Goal: Task Accomplishment & Management: Complete application form

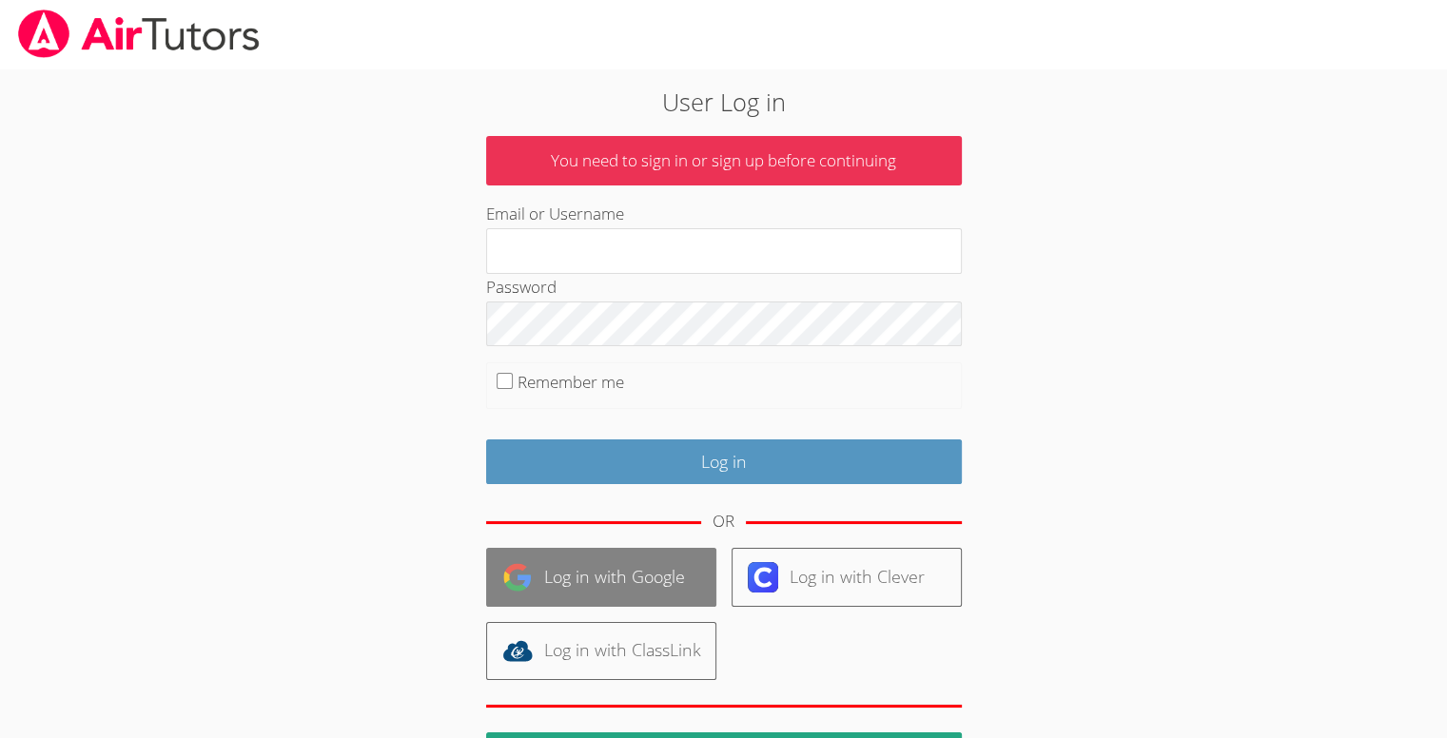
click at [583, 572] on link "Log in with Google" at bounding box center [601, 577] width 230 height 58
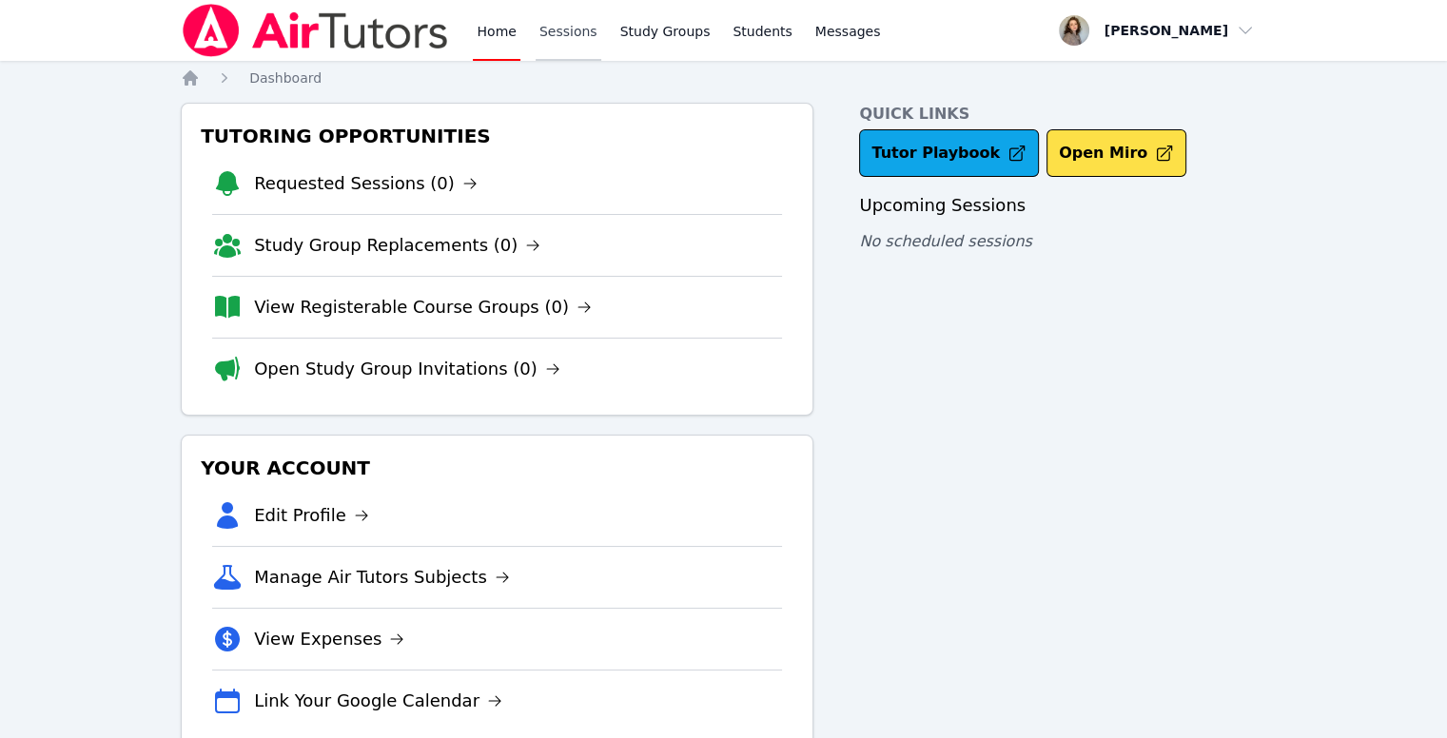
click at [567, 44] on link "Sessions" at bounding box center [569, 30] width 66 height 61
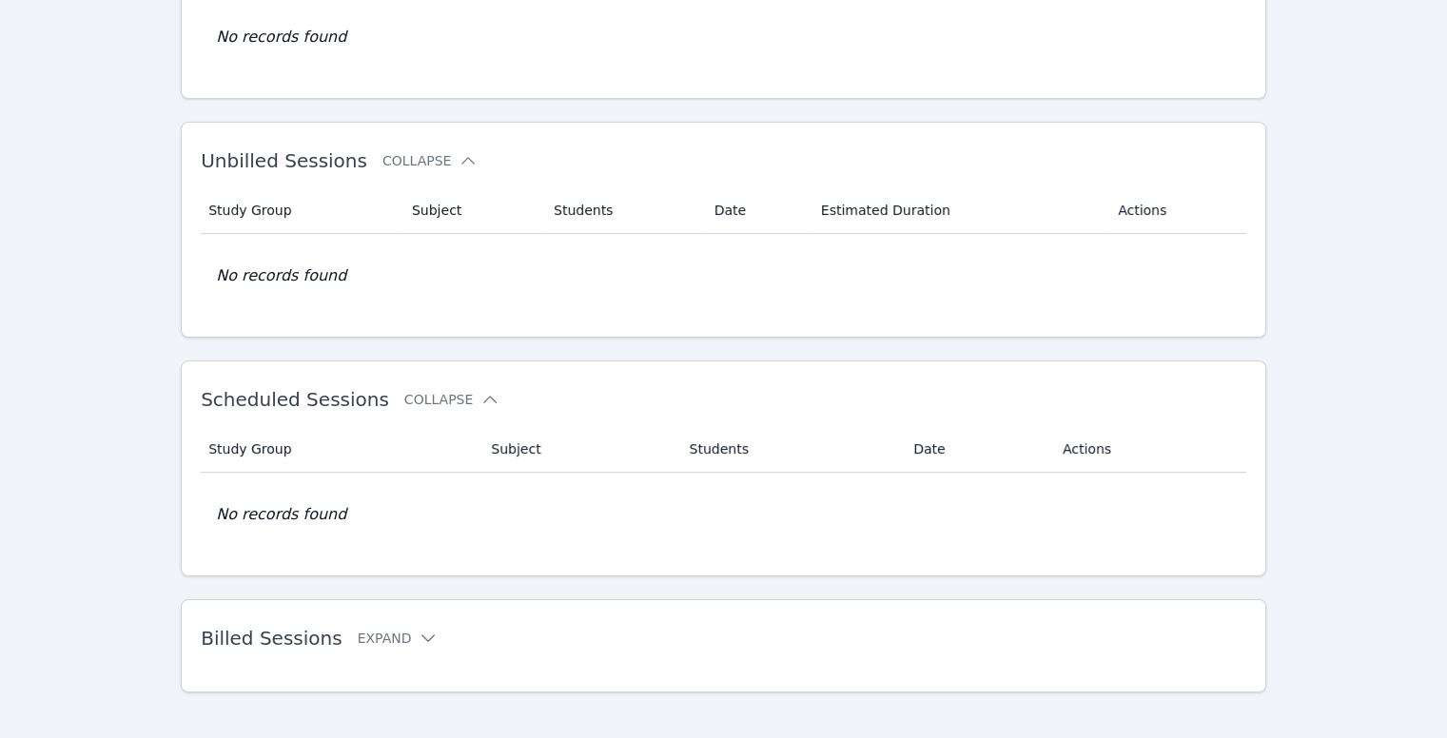
scroll to position [232, 0]
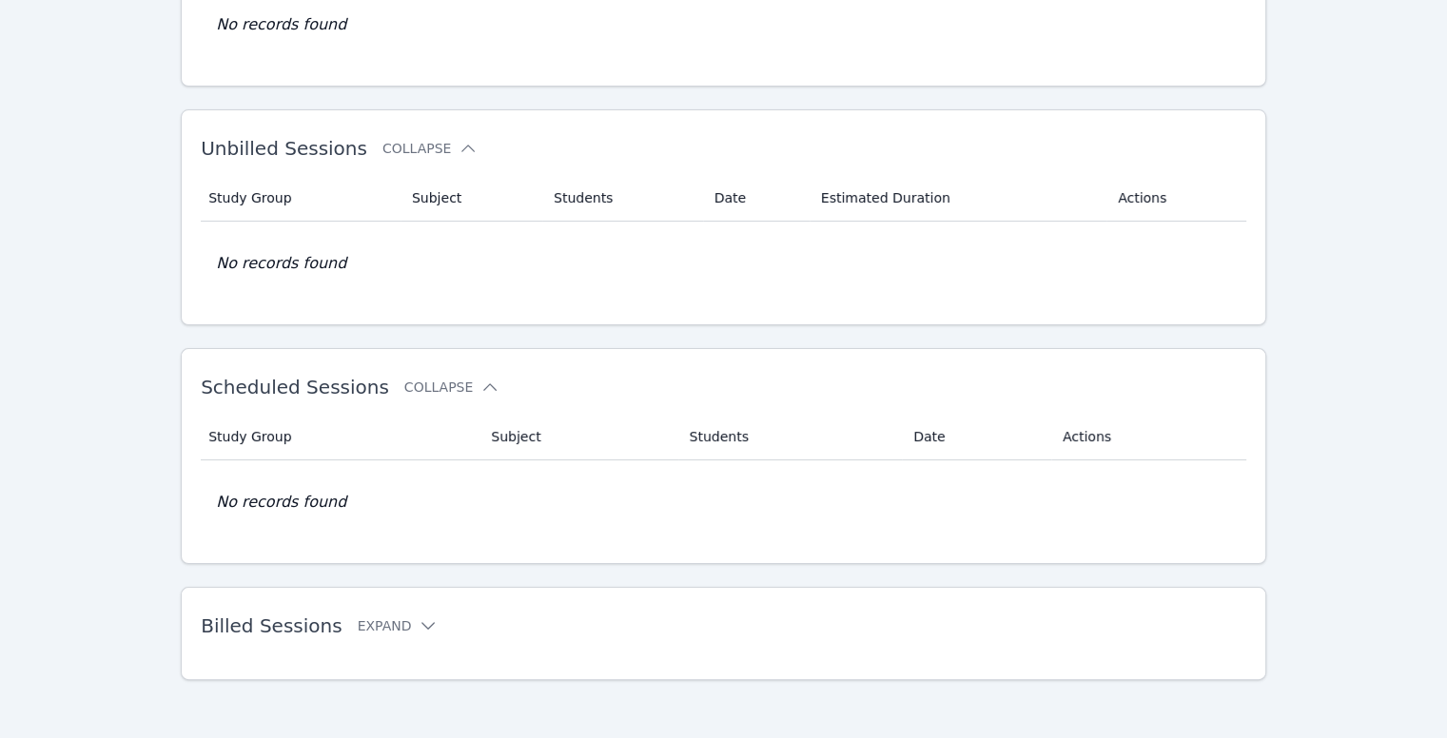
click at [407, 634] on h2 "Billed Sessions Expand" at bounding box center [693, 625] width 985 height 23
click at [396, 623] on button "Expand" at bounding box center [398, 625] width 81 height 19
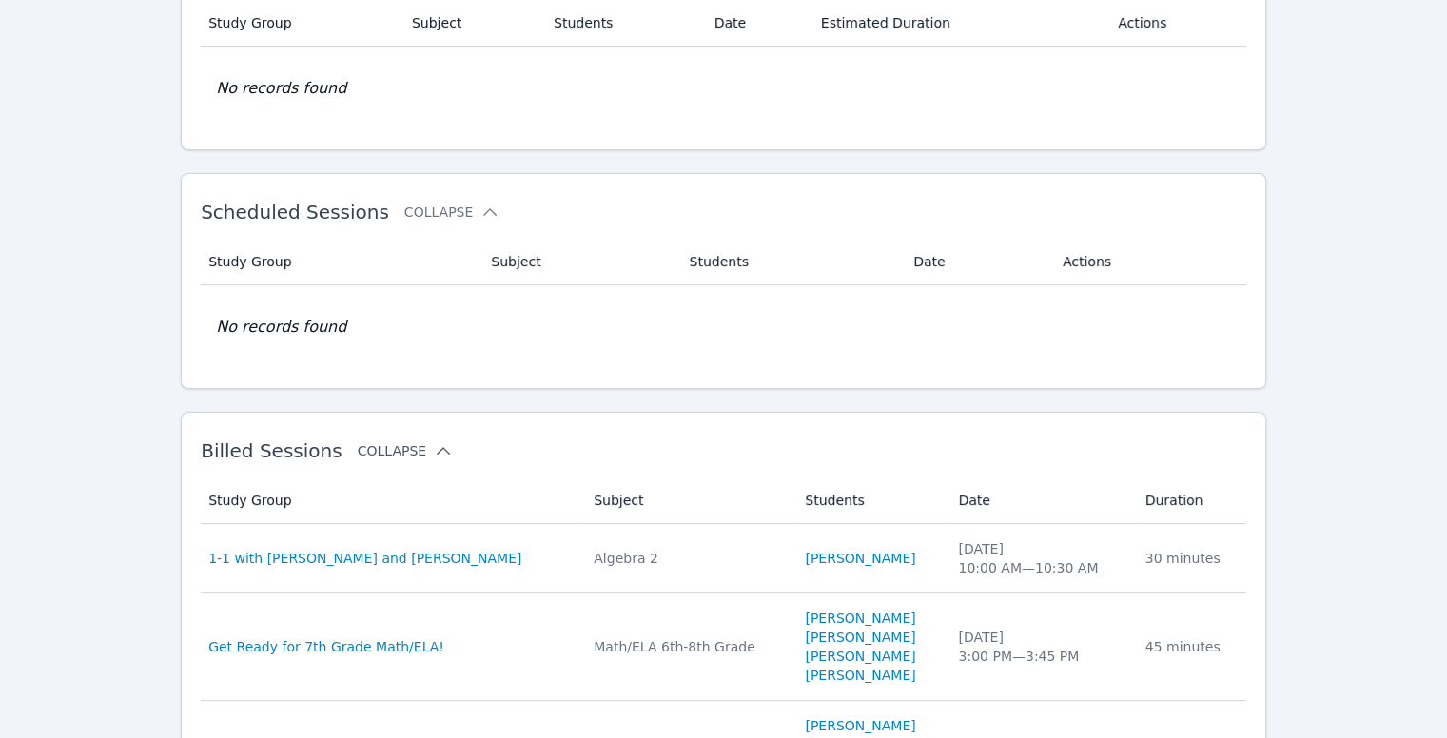
scroll to position [457, 0]
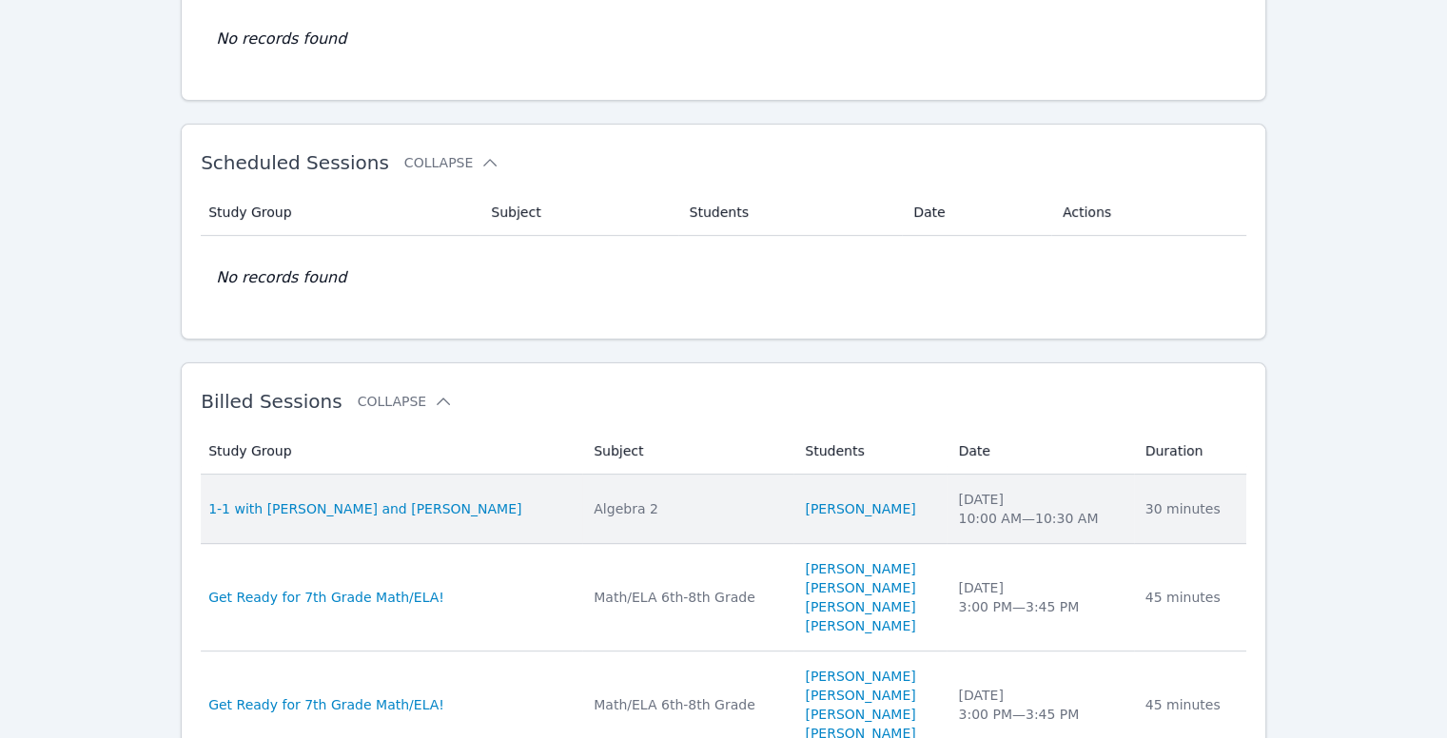
click at [1172, 513] on div "30 minutes" at bounding box center [1189, 508] width 89 height 19
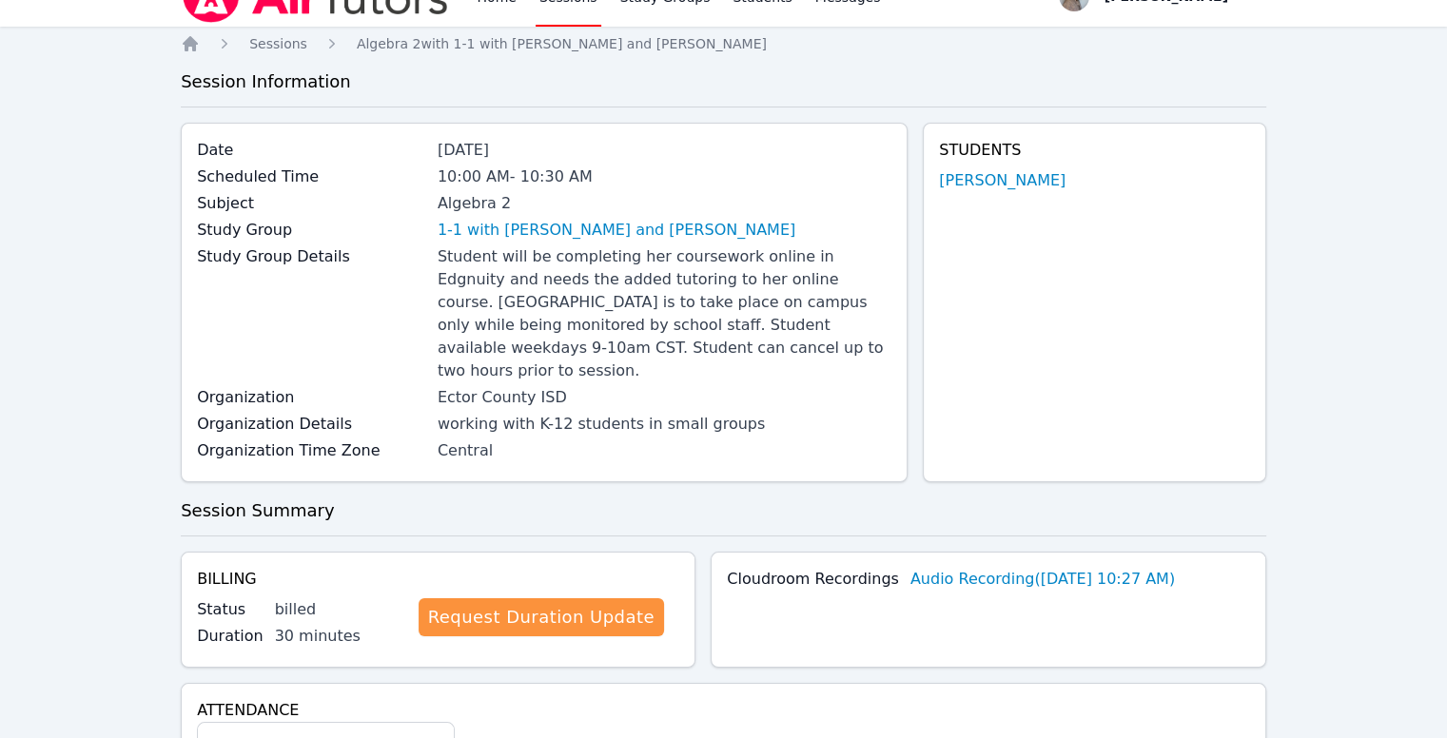
scroll to position [36, 0]
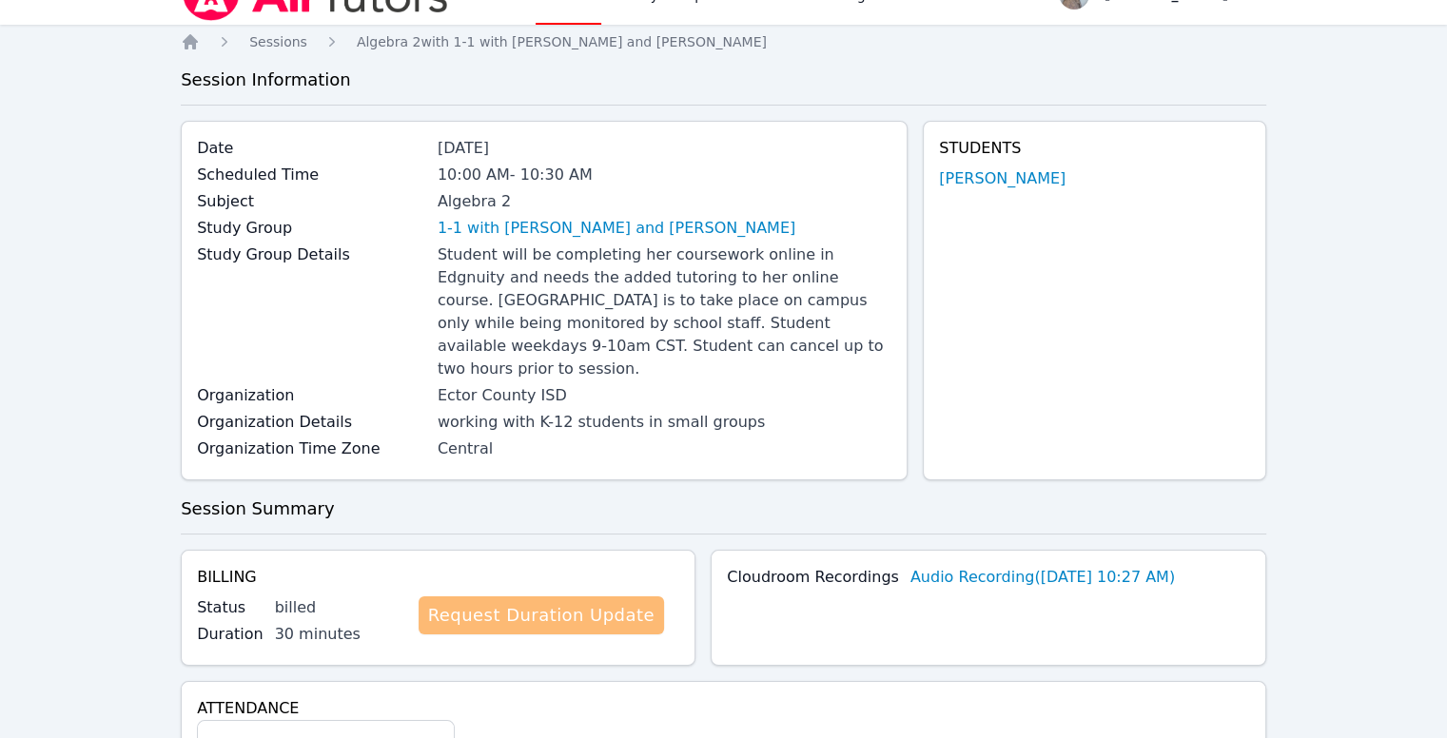
click at [579, 596] on link "Request Duration Update" at bounding box center [541, 615] width 245 height 38
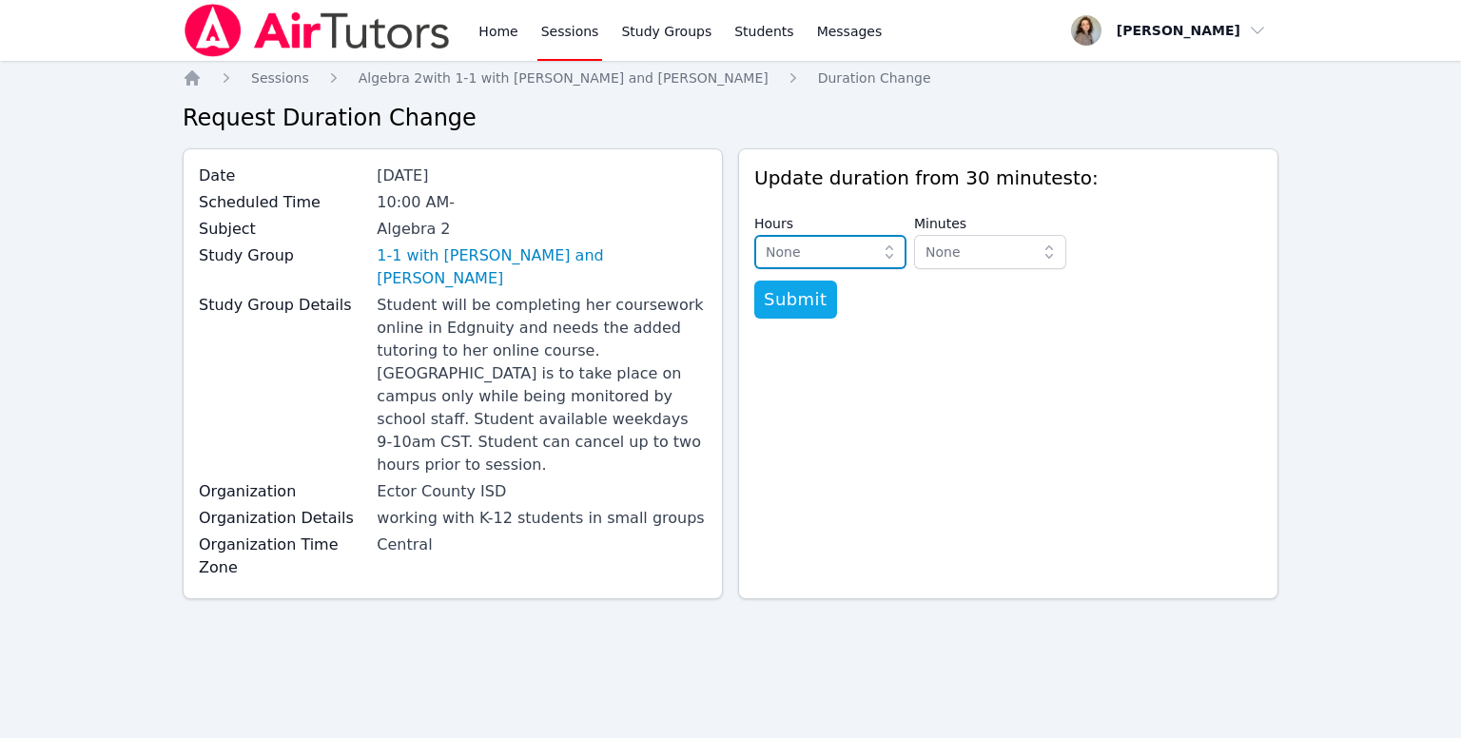
click at [842, 263] on span "None" at bounding box center [817, 252] width 103 height 23
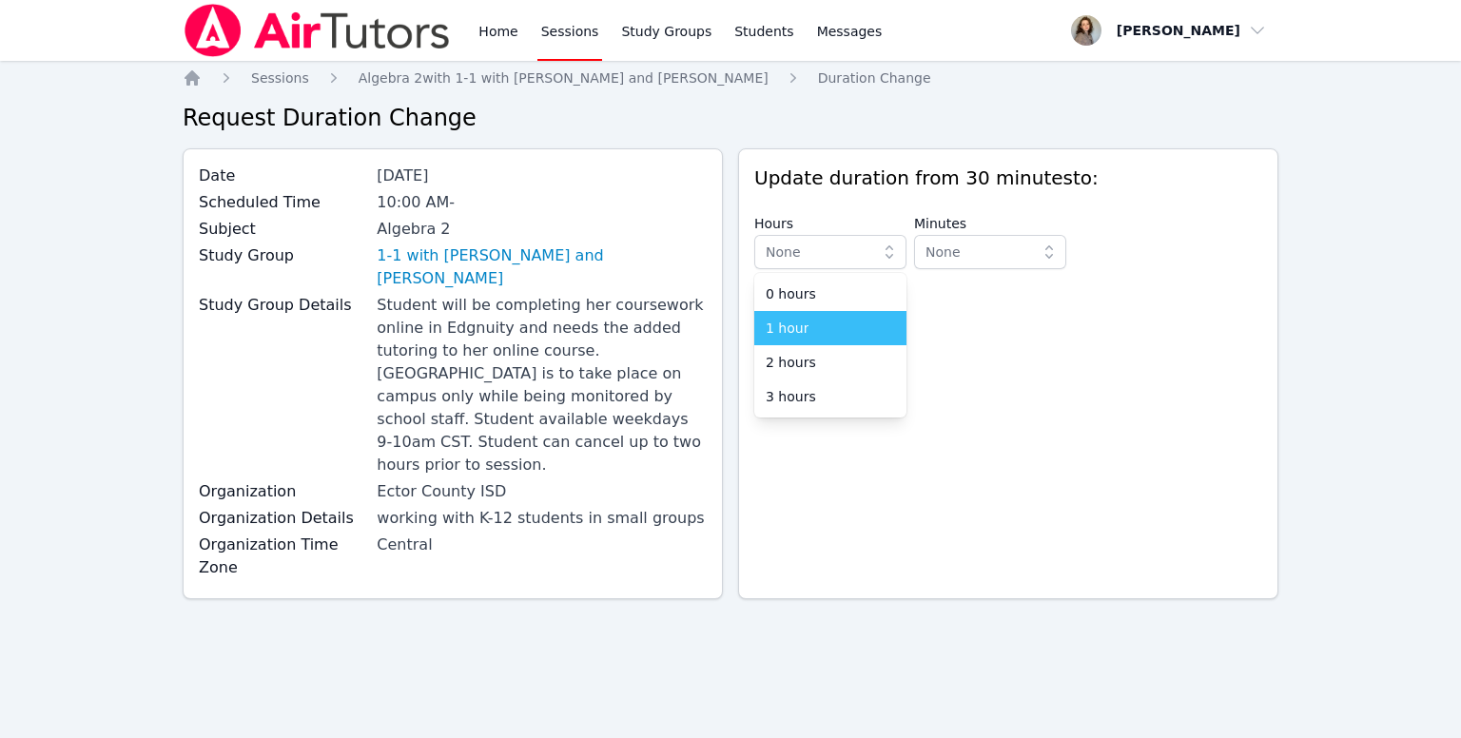
click at [807, 317] on li "1 hour" at bounding box center [830, 328] width 152 height 34
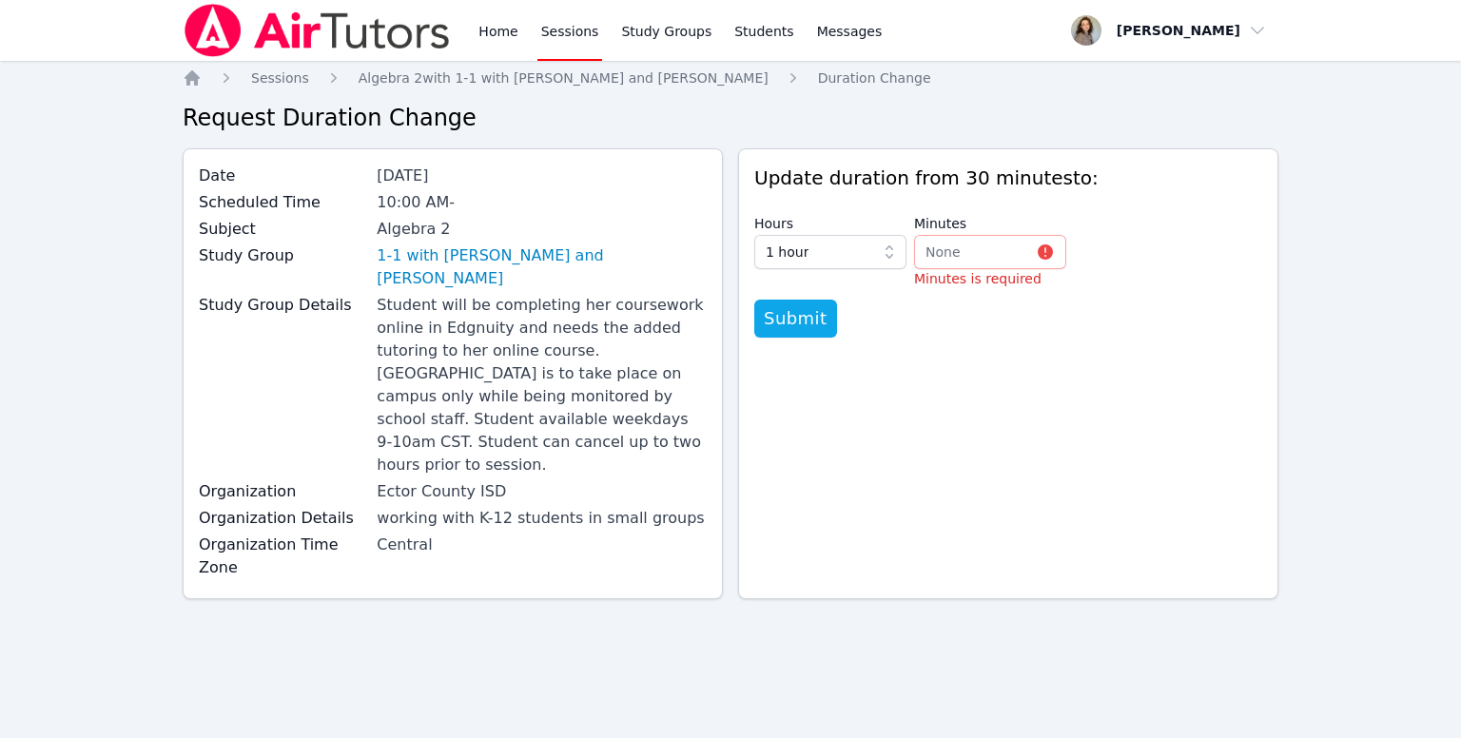
click at [942, 273] on p "Minutes is required" at bounding box center [990, 278] width 152 height 19
click at [936, 258] on span "None" at bounding box center [943, 251] width 35 height 15
click at [956, 302] on span "0 minutes" at bounding box center [959, 293] width 67 height 19
click at [802, 292] on span "Submit" at bounding box center [796, 299] width 64 height 27
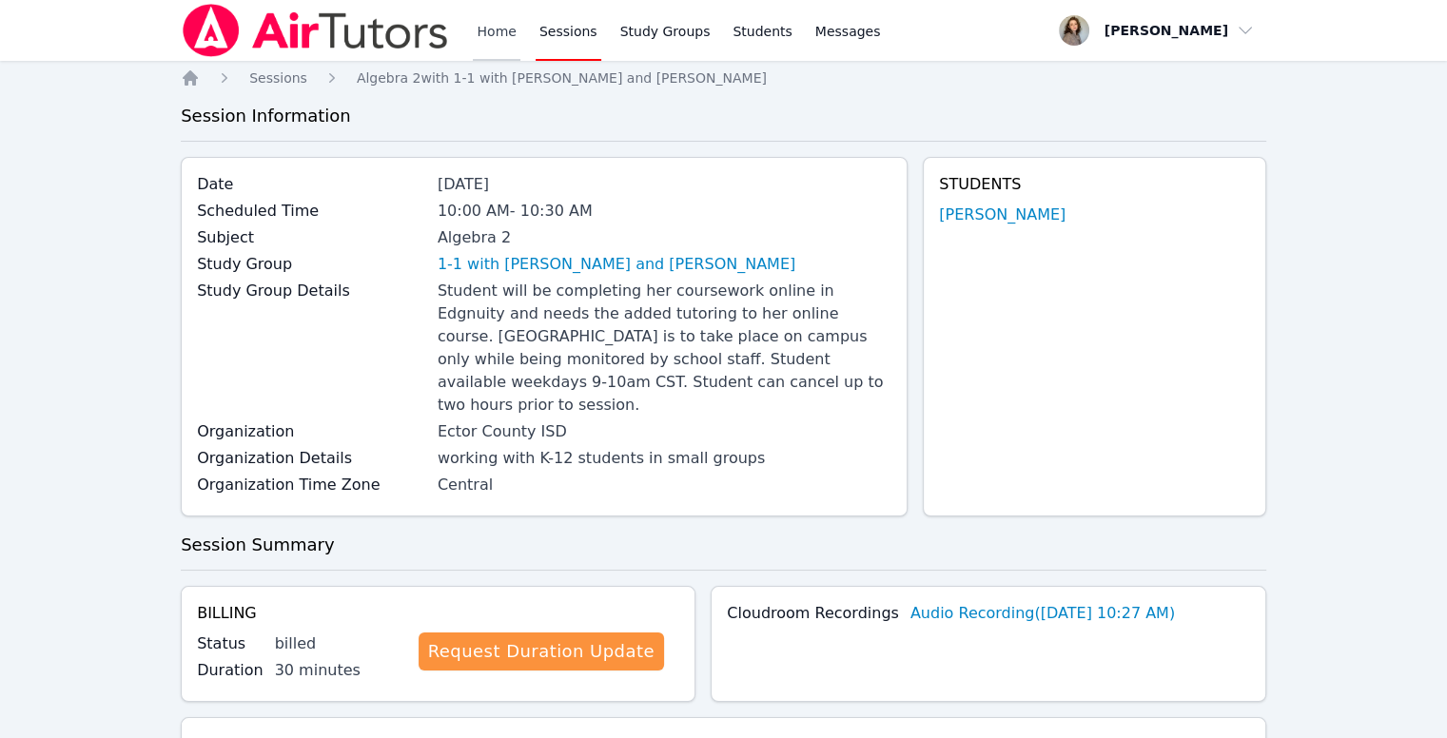
click at [498, 31] on link "Home" at bounding box center [496, 30] width 47 height 61
